Goal: Transaction & Acquisition: Purchase product/service

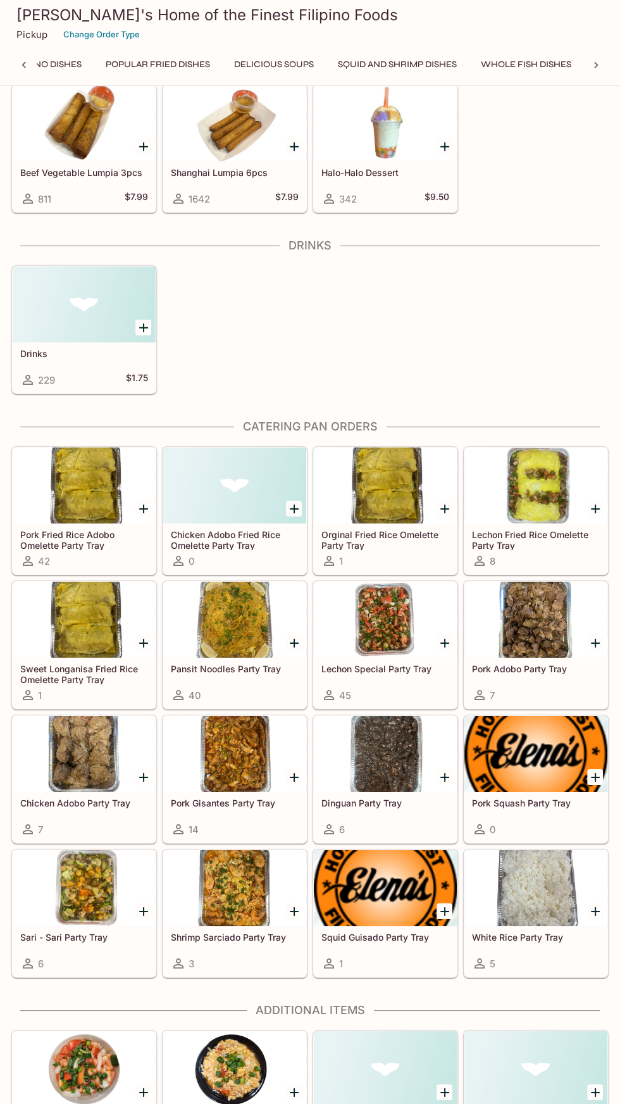
scroll to position [2481, 0]
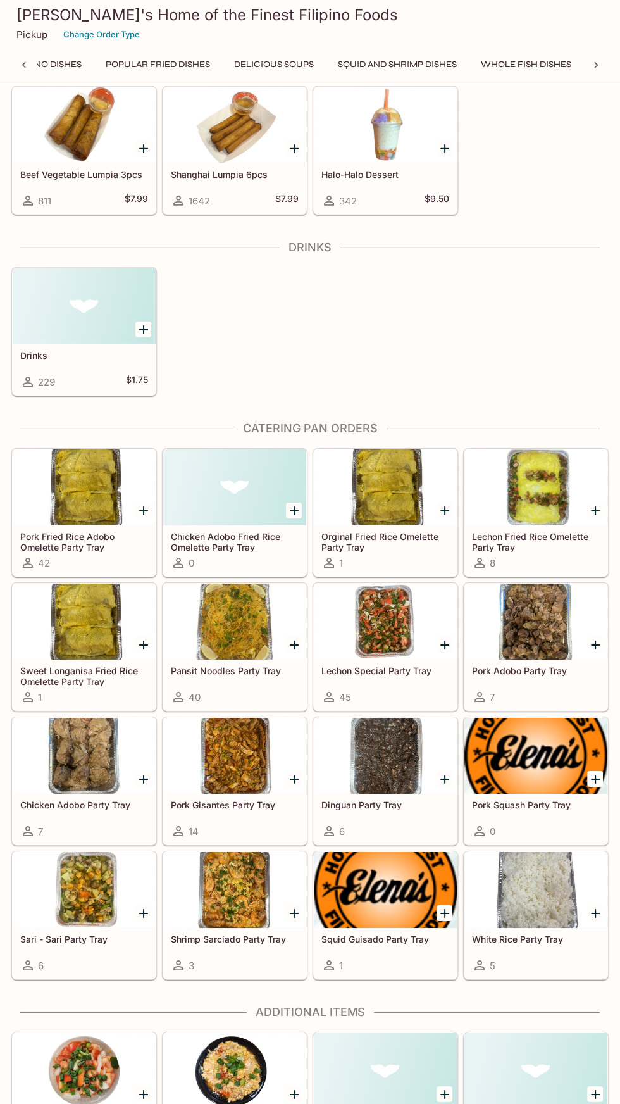
click at [425, 480] on div at bounding box center [385, 487] width 143 height 76
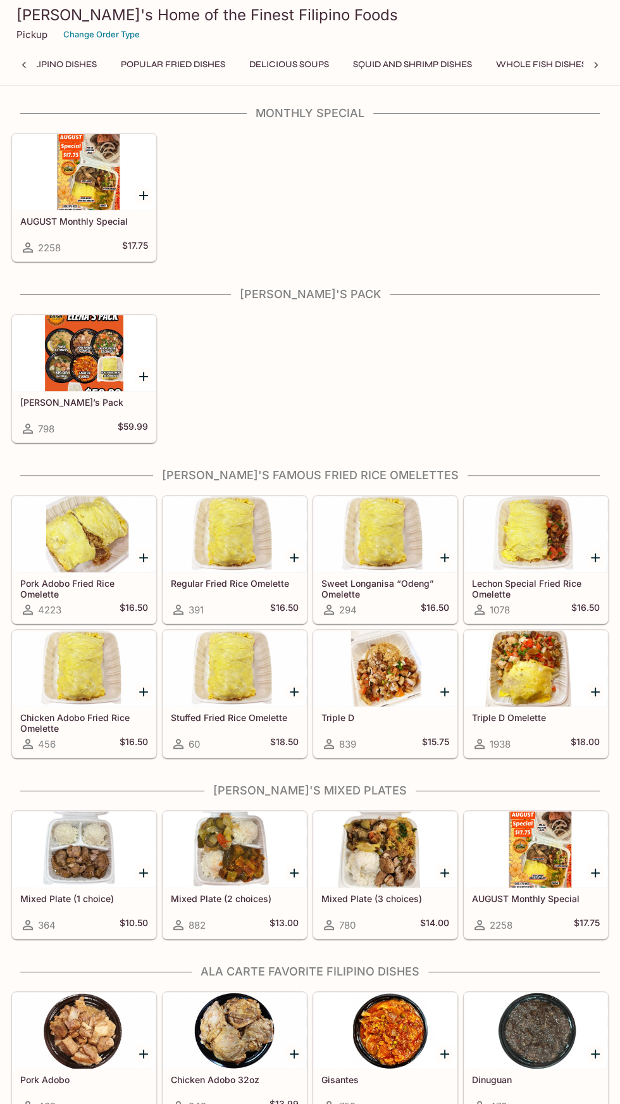
scroll to position [0, 1086]
click at [473, 58] on button "Catering Pan Orders" at bounding box center [532, 65] width 118 height 18
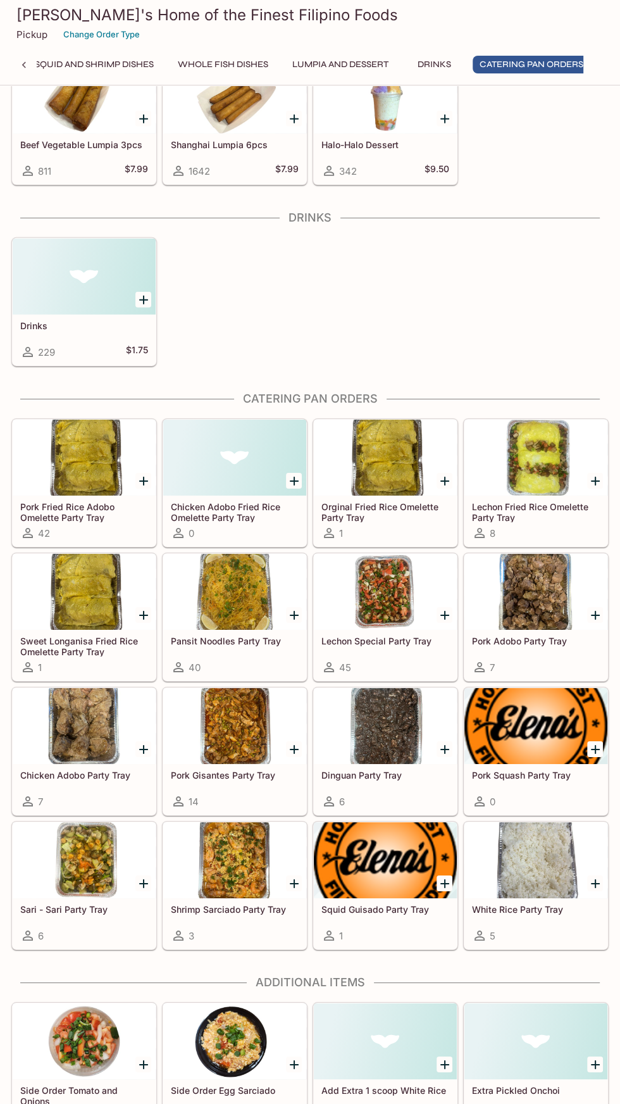
scroll to position [2658, 0]
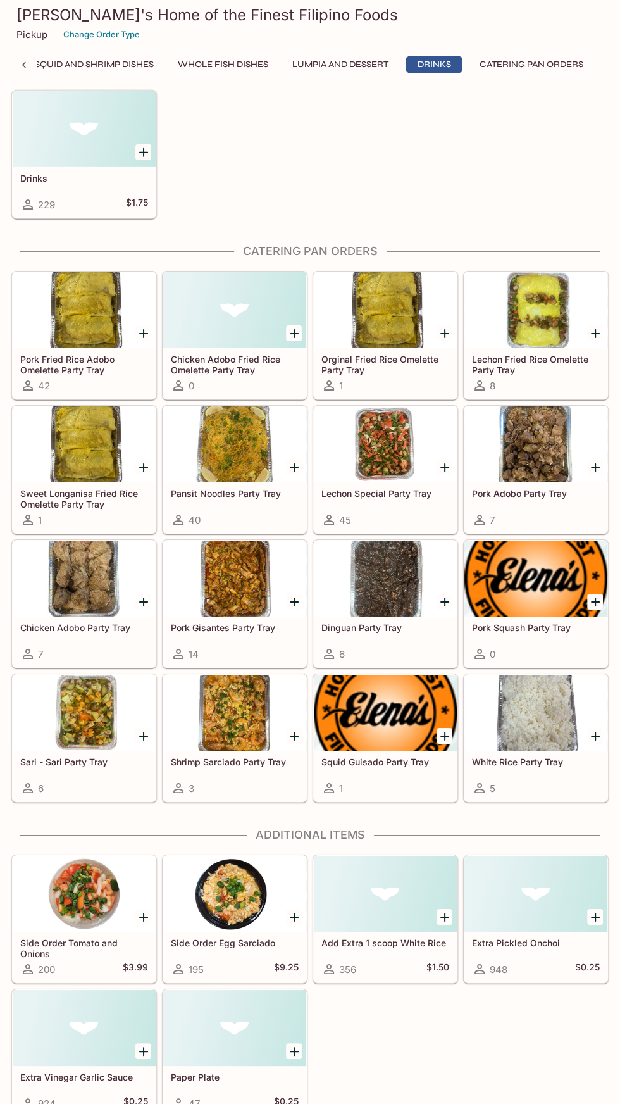
click at [442, 326] on icon "Add Orginal Fried Rice Omelette Party Tray" at bounding box center [444, 333] width 15 height 15
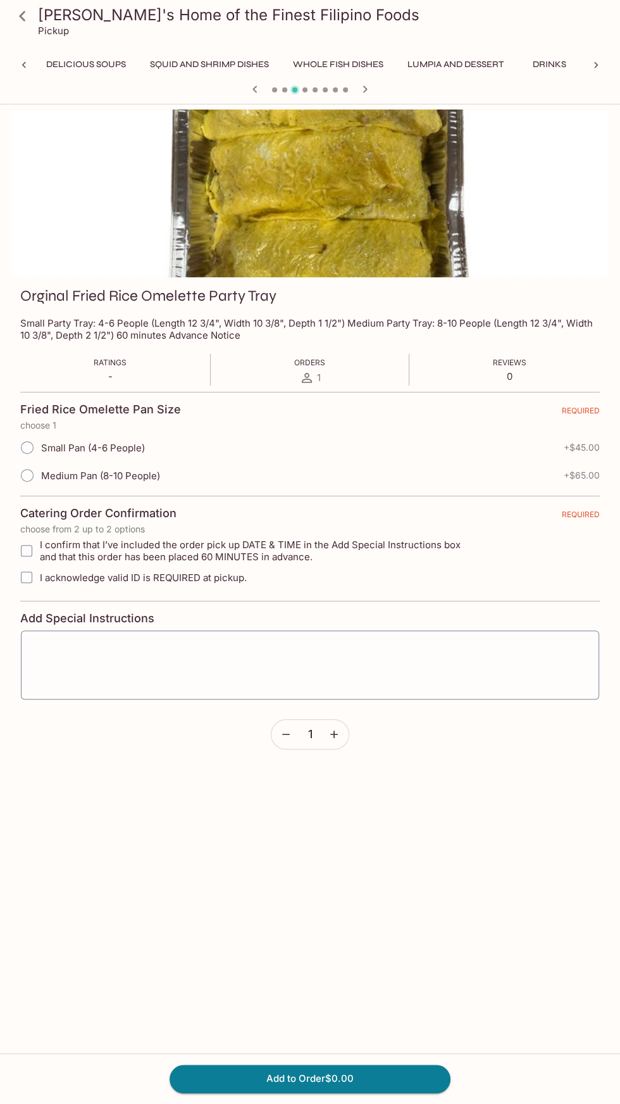
scroll to position [0, 978]
click at [78, 473] on span "Medium Pan (8-10 People)" at bounding box center [100, 476] width 119 height 12
click at [40, 473] on input "Medium Pan (8-10 People)" at bounding box center [27, 475] width 27 height 27
radio input "true"
click at [394, 63] on button "Lumpia and Dessert" at bounding box center [449, 65] width 110 height 18
